Goal: Task Accomplishment & Management: Manage account settings

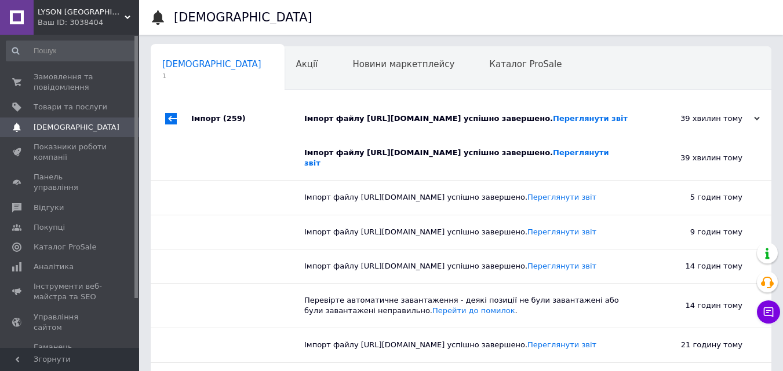
click at [56, 82] on span "Замовлення та повідомлення" at bounding box center [71, 82] width 74 height 21
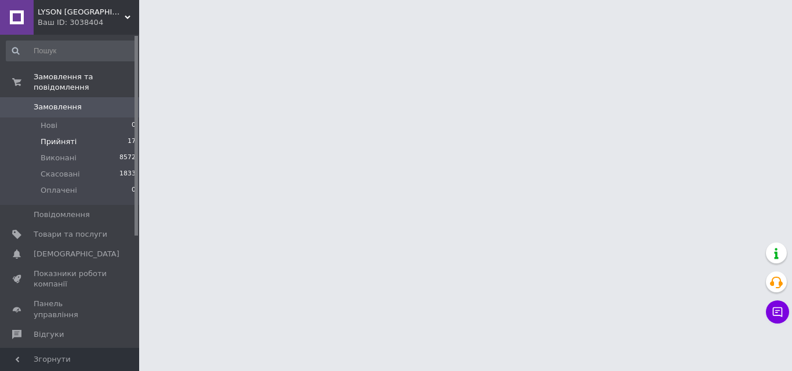
click at [63, 137] on span "Прийняті" at bounding box center [59, 142] width 36 height 10
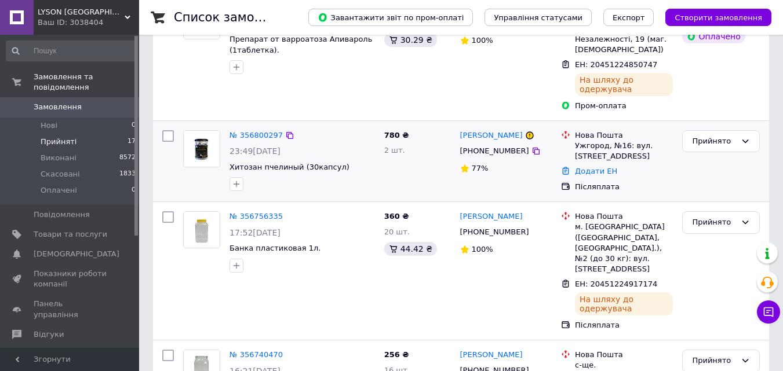
scroll to position [174, 0]
click at [533, 147] on icon at bounding box center [536, 150] width 7 height 7
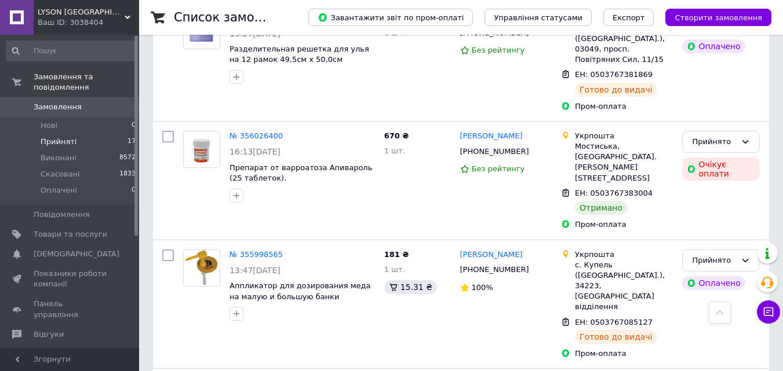
scroll to position [1733, 0]
click at [744, 137] on icon at bounding box center [745, 141] width 9 height 9
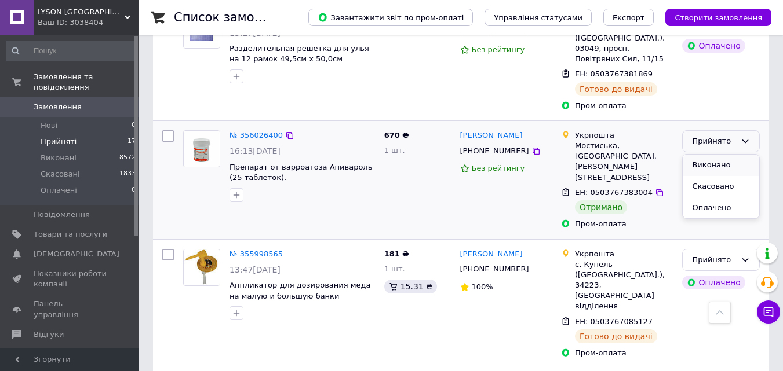
click at [732, 155] on li "Виконано" at bounding box center [721, 165] width 76 height 21
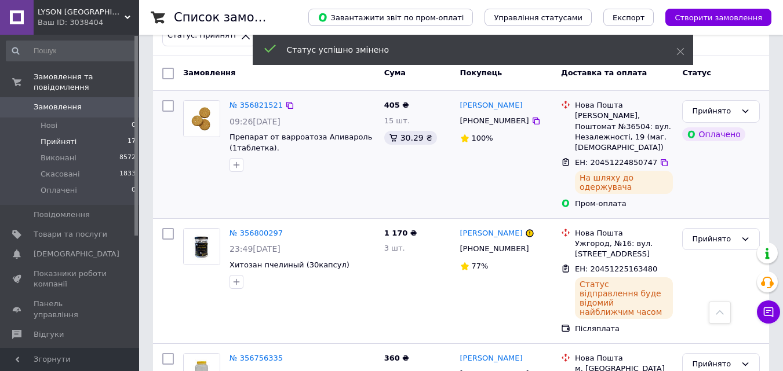
scroll to position [0, 0]
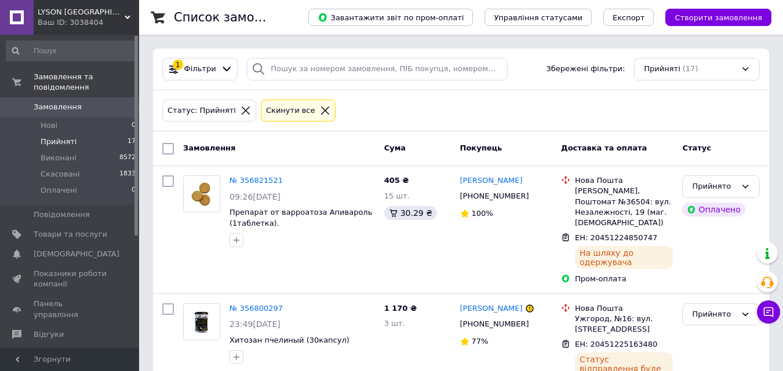
click at [240, 108] on icon at bounding box center [245, 110] width 10 height 10
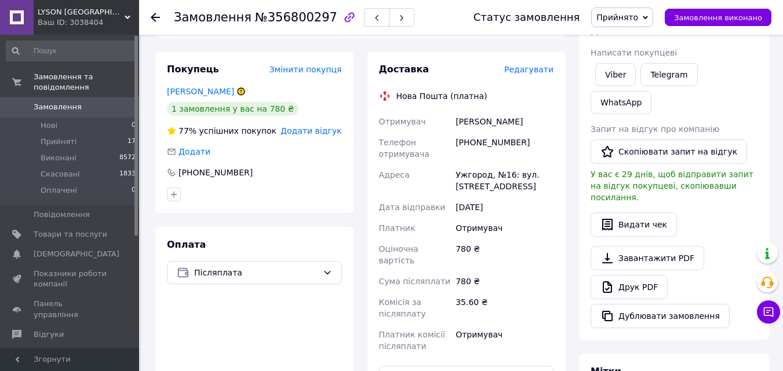
scroll to position [58, 0]
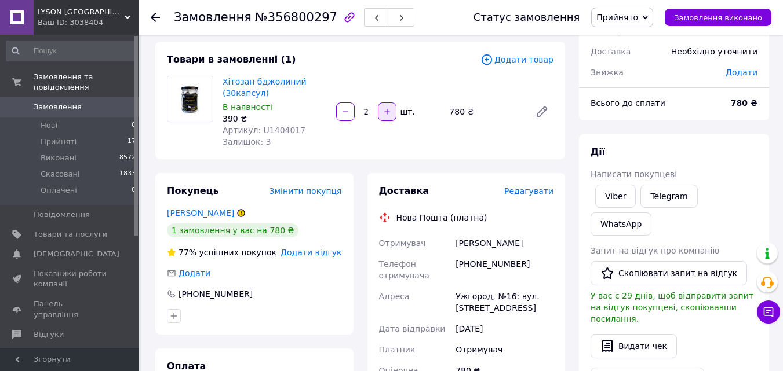
click at [390, 109] on icon "button" at bounding box center [387, 112] width 8 height 8
type input "3"
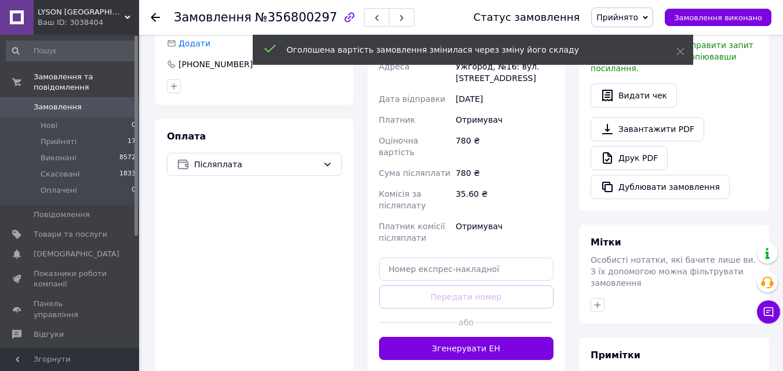
scroll to position [402, 0]
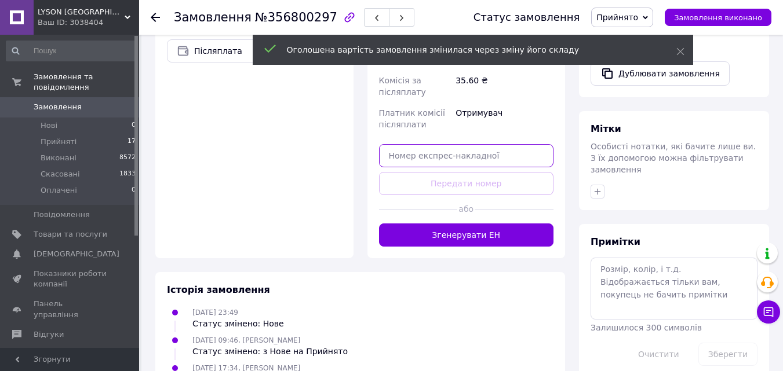
click at [468, 145] on input "text" at bounding box center [466, 155] width 175 height 23
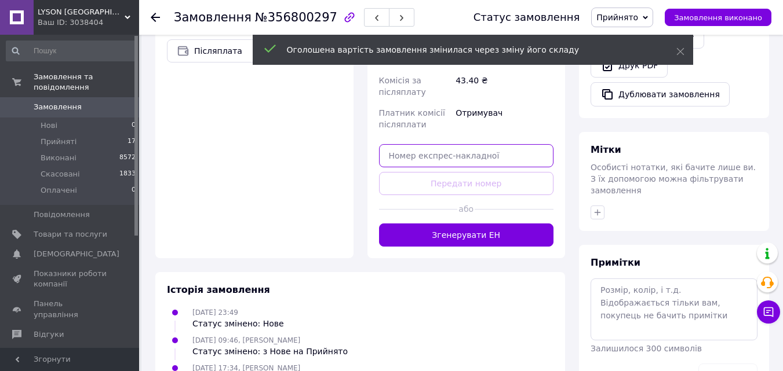
paste input "20451225163480"
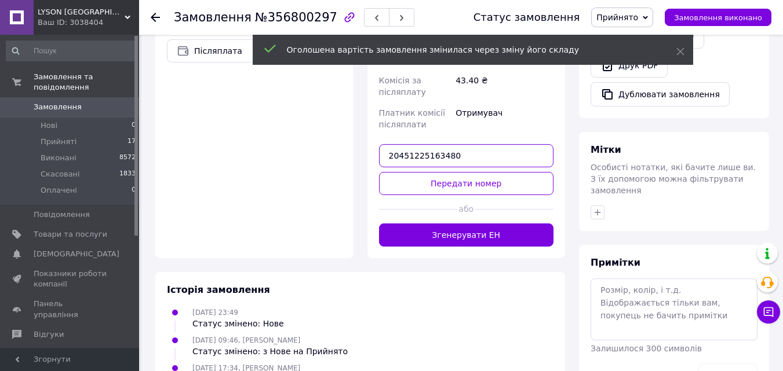
type input "20451225163480"
click at [473, 172] on button "Передати номер" at bounding box center [466, 183] width 175 height 23
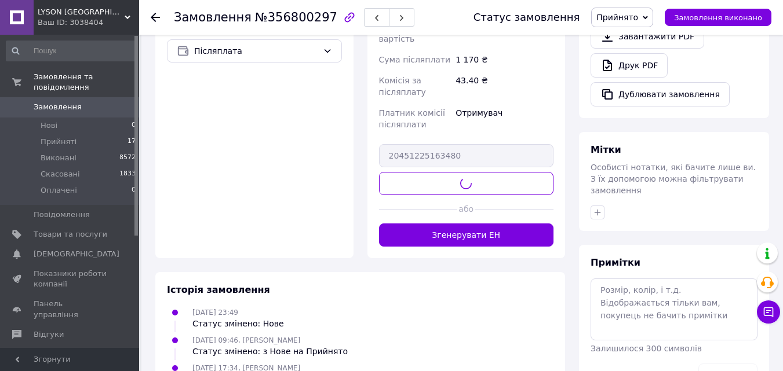
scroll to position [392, 0]
